Goal: Communication & Community: Answer question/provide support

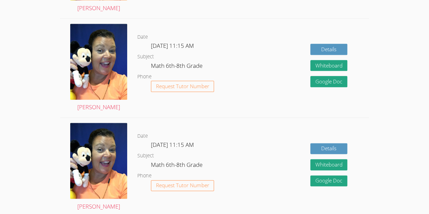
scroll to position [374, 0]
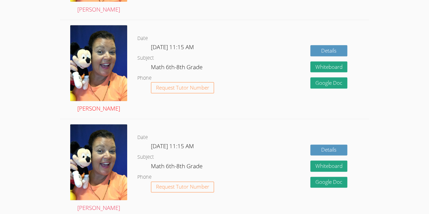
click at [112, 82] on img at bounding box center [98, 63] width 57 height 76
click at [103, 83] on img at bounding box center [98, 63] width 57 height 76
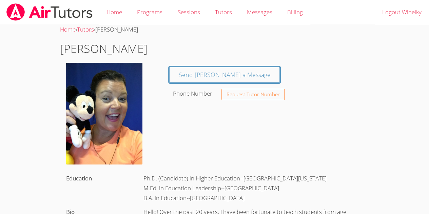
click at [105, 92] on img at bounding box center [104, 114] width 76 height 102
click at [51, 5] on img at bounding box center [50, 11] width 88 height 17
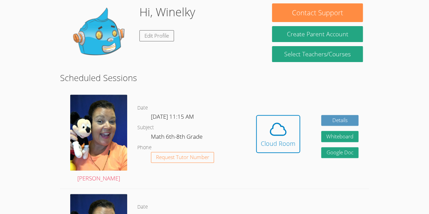
scroll to position [84, 0]
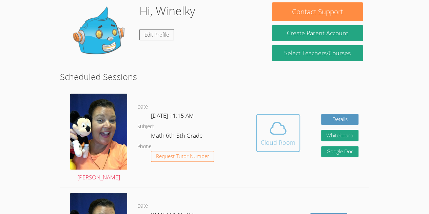
click at [281, 123] on icon at bounding box center [278, 128] width 19 height 19
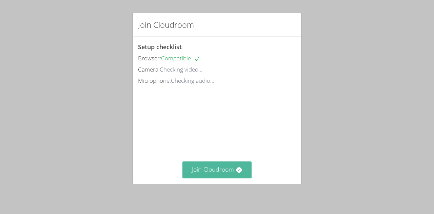
click at [248, 176] on button "Join Cloudroom" at bounding box center [217, 169] width 70 height 17
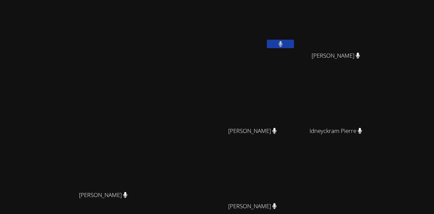
scroll to position [71, 0]
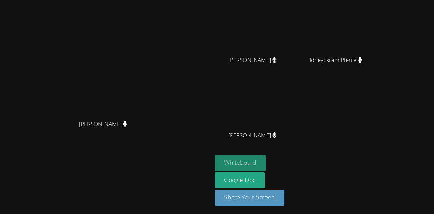
click at [266, 163] on button "Whiteboard" at bounding box center [240, 163] width 51 height 16
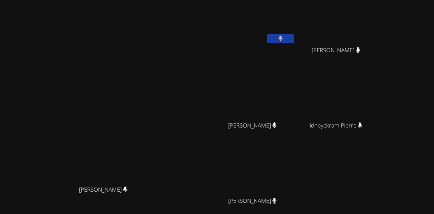
scroll to position [0, 0]
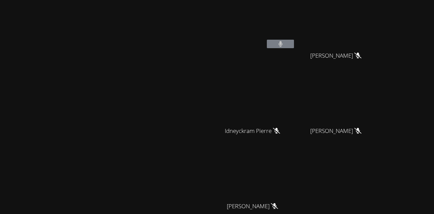
click at [280, 129] on icon at bounding box center [276, 131] width 7 height 6
click at [294, 41] on button at bounding box center [280, 44] width 27 height 8
click at [294, 46] on button at bounding box center [280, 44] width 27 height 8
click at [294, 40] on button at bounding box center [280, 44] width 27 height 8
click at [294, 46] on button at bounding box center [280, 44] width 27 height 8
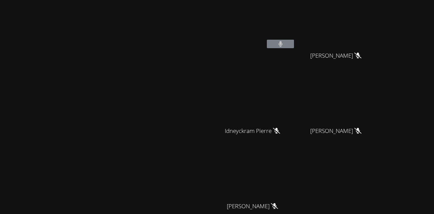
click at [294, 46] on button at bounding box center [280, 44] width 27 height 8
click at [294, 45] on button at bounding box center [280, 44] width 27 height 8
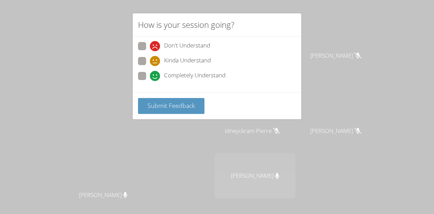
click at [150, 81] on span at bounding box center [150, 81] width 0 height 0
click at [150, 75] on input "Completely Understand" at bounding box center [153, 75] width 6 height 6
radio input "true"
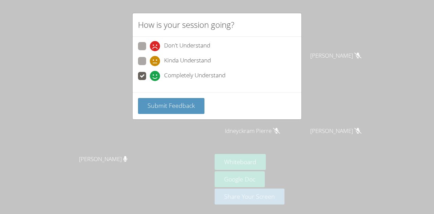
click at [150, 81] on span at bounding box center [150, 81] width 0 height 0
click at [150, 75] on input "Completely Understand" at bounding box center [153, 75] width 6 height 6
click at [163, 110] on button "Submit Feedback" at bounding box center [171, 106] width 66 height 16
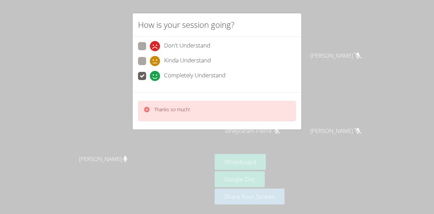
click at [147, 106] on icon at bounding box center [146, 109] width 7 height 7
click at [66, 65] on div "How is your session going? Don't Understand Kinda Understand Completely Underst…" at bounding box center [217, 107] width 434 height 214
click at [65, 69] on video at bounding box center [106, 93] width 102 height 116
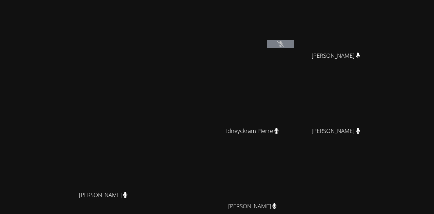
drag, startPoint x: 323, startPoint y: 37, endPoint x: 374, endPoint y: 191, distance: 162.1
click at [374, 191] on div "Winelky Thelemaque Marvens Laloi Marvens Laloi Idneyckram Pierre Idneyckram Pie…" at bounding box center [297, 114] width 164 height 223
